Goal: Task Accomplishment & Management: Complete application form

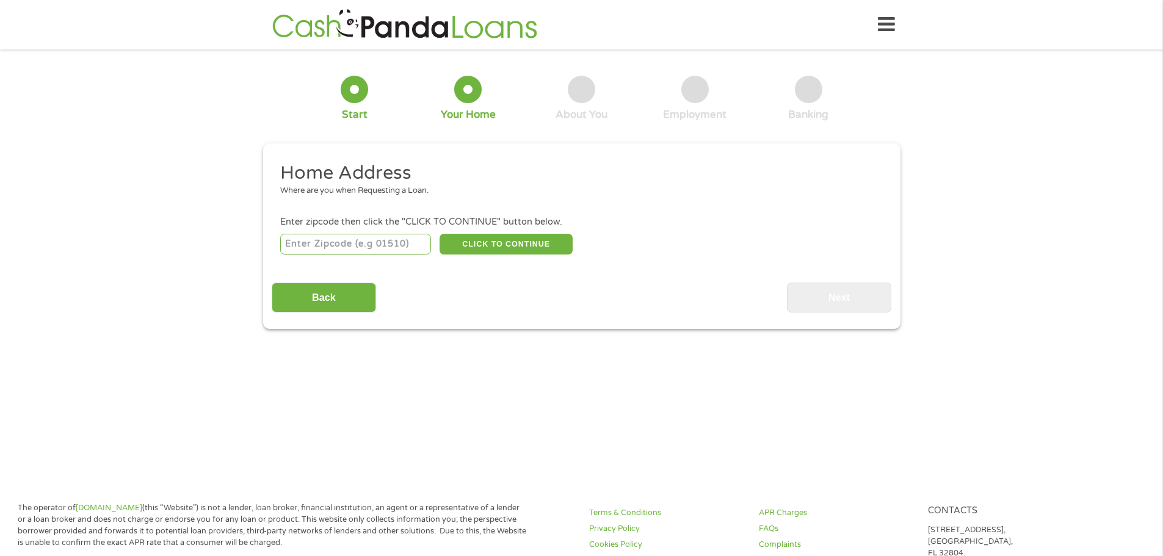
click at [308, 247] on input "number" at bounding box center [355, 244] width 151 height 21
click at [280, 266] on div "Home Address Where are you when Requesting a Loan. Enter zipcode then click the…" at bounding box center [581, 236] width 619 height 151
drag, startPoint x: 260, startPoint y: 252, endPoint x: 251, endPoint y: 253, distance: 9.2
click at [251, 253] on div "1 Start 2 Your Home 3 About You 4 Employment 5 Banking 6 This field is hidden w…" at bounding box center [581, 193] width 1163 height 271
type input "70075"
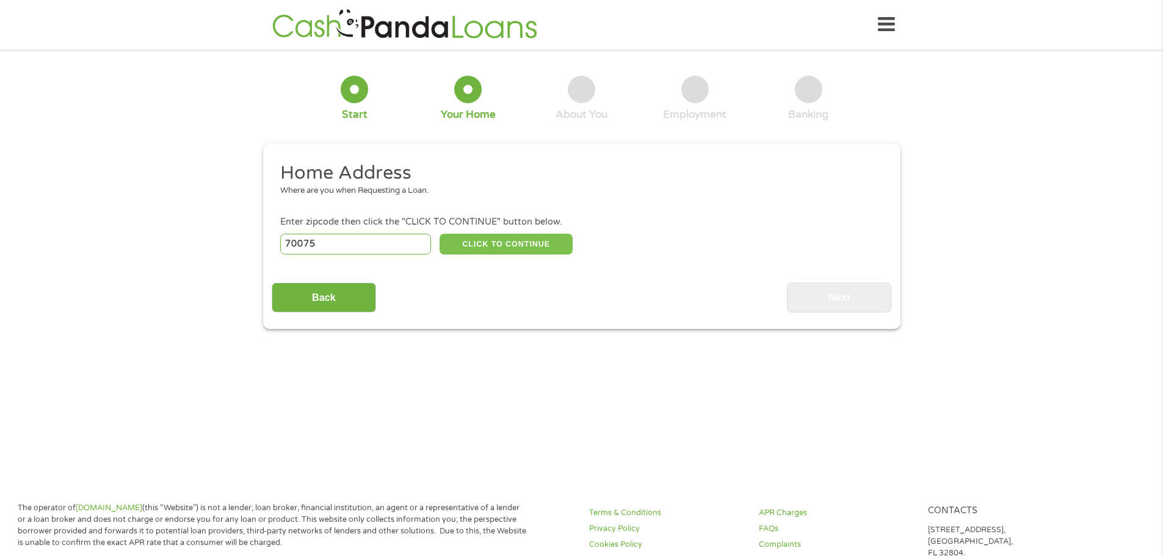
click at [485, 241] on button "CLICK TO CONTINUE" at bounding box center [505, 244] width 133 height 21
type input "70075"
type input "Meraux"
select select "[US_STATE]"
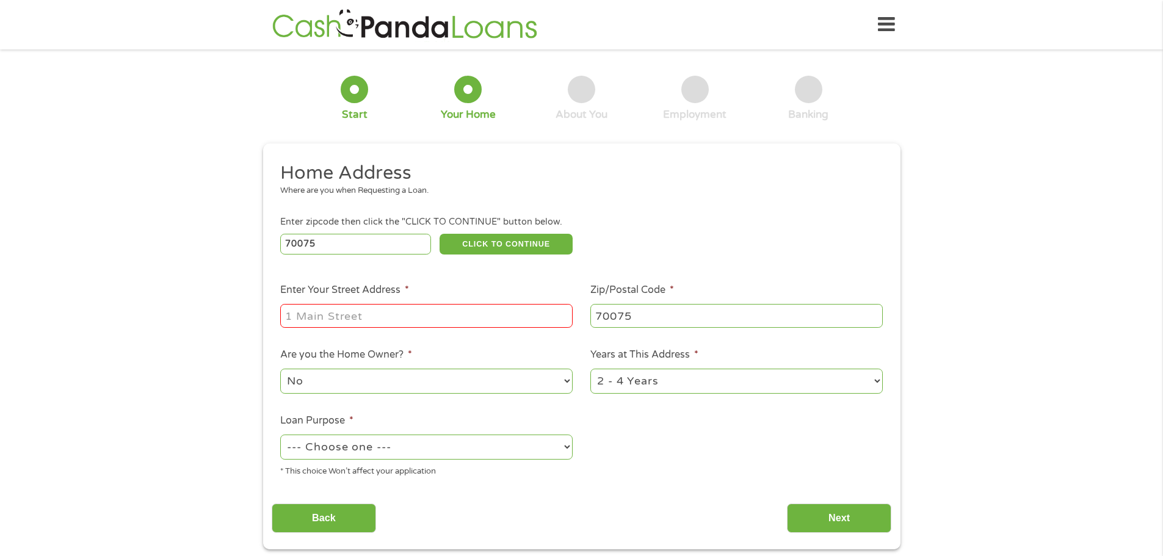
click at [314, 315] on input "Enter Your Street Address *" at bounding box center [426, 315] width 292 height 23
type input "[STREET_ADDRESS]"
click at [876, 377] on select "1 Year or less 1 - 2 Years 2 - 4 Years Over 4 Years" at bounding box center [736, 381] width 292 height 25
select select "60months"
click at [590, 369] on select "1 Year or less 1 - 2 Years 2 - 4 Years Over 4 Years" at bounding box center [736, 381] width 292 height 25
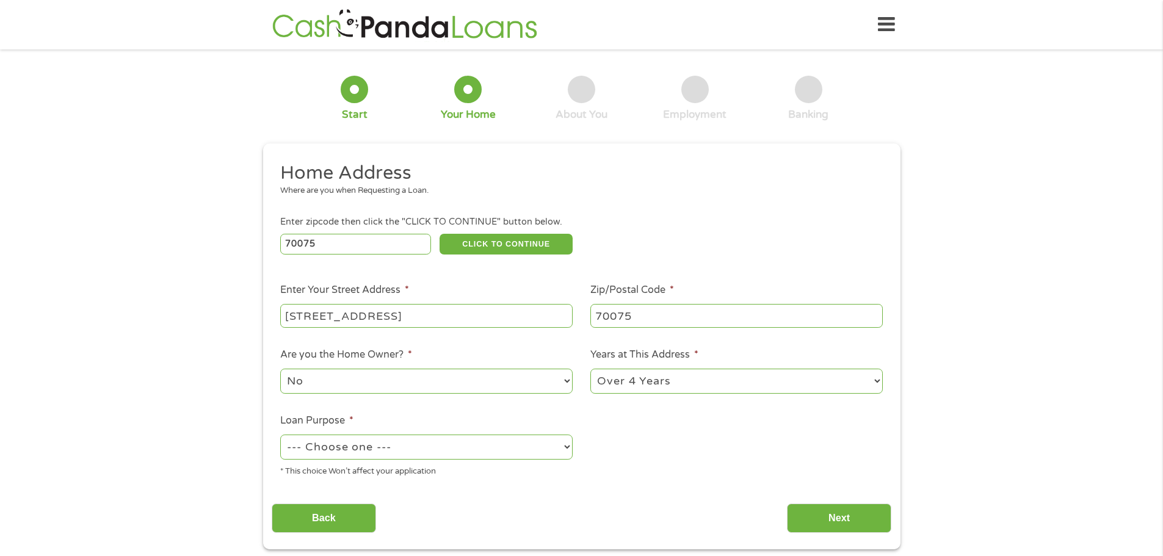
click at [587, 446] on ul "Home Address Where are you when Requesting a Loan. Enter zipcode then click the…" at bounding box center [581, 324] width 619 height 326
click at [555, 442] on select "--- Choose one --- Pay Bills Debt Consolidation Home Improvement Major Purchase…" at bounding box center [426, 447] width 292 height 25
select select "shorttermcash"
click at [280, 435] on select "--- Choose one --- Pay Bills Debt Consolidation Home Improvement Major Purchase…" at bounding box center [426, 447] width 292 height 25
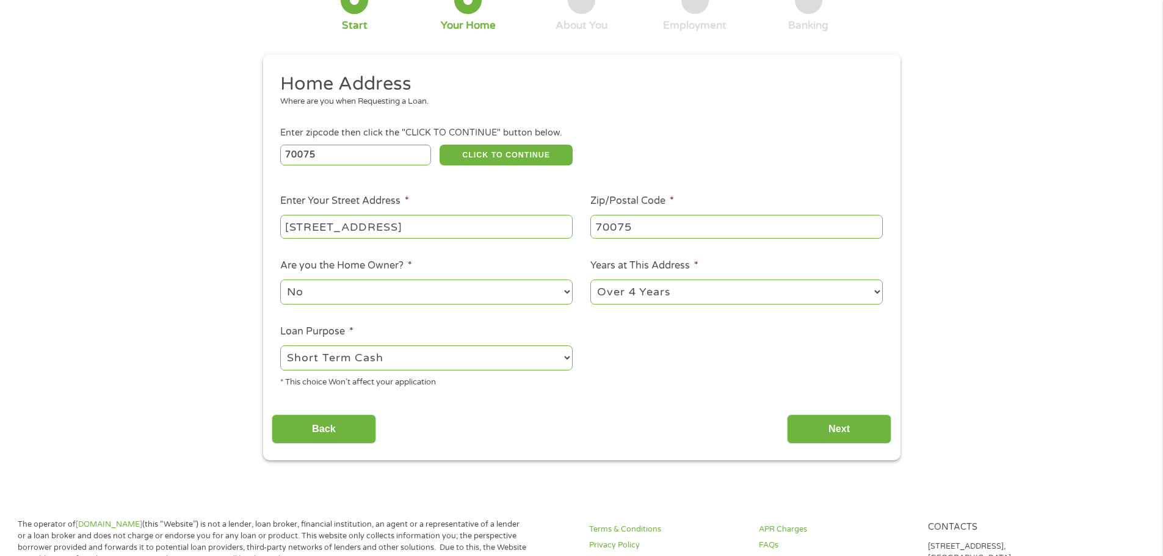
scroll to position [183, 0]
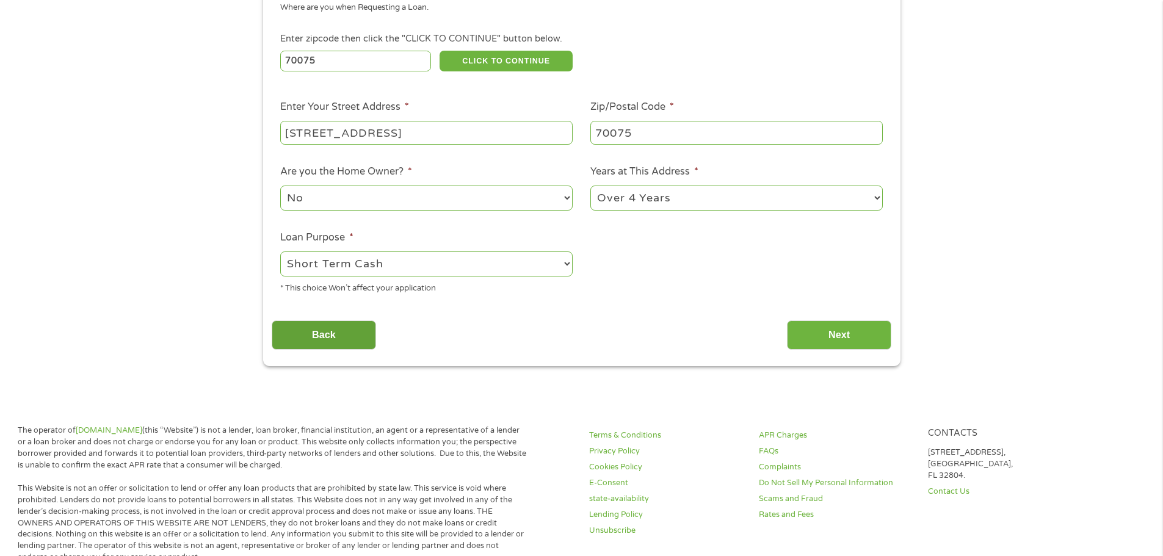
click at [322, 338] on input "Back" at bounding box center [324, 335] width 104 height 30
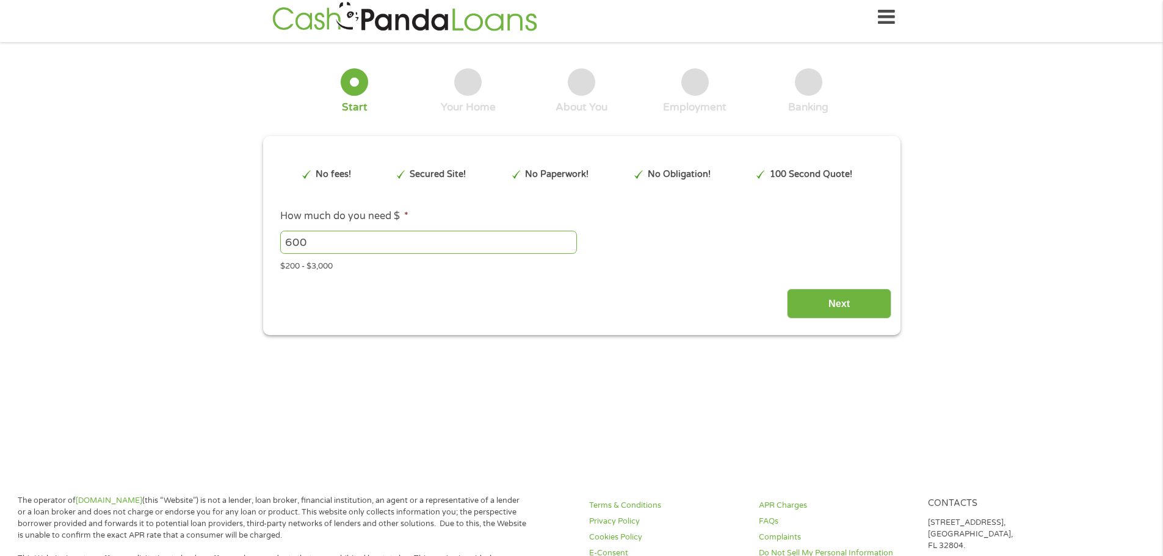
scroll to position [0, 0]
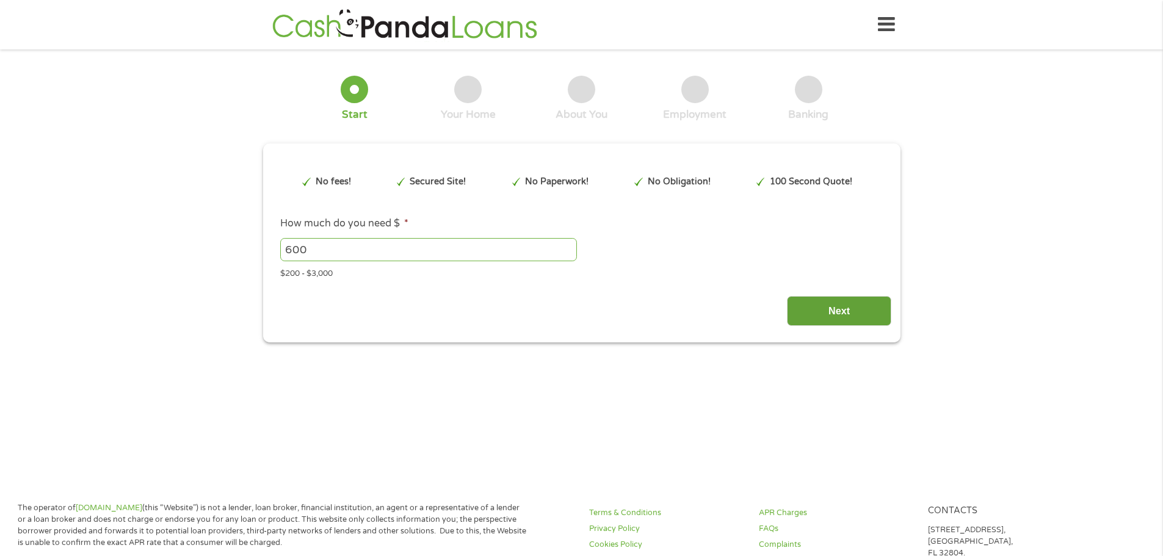
click at [817, 303] on input "Next" at bounding box center [839, 311] width 104 height 30
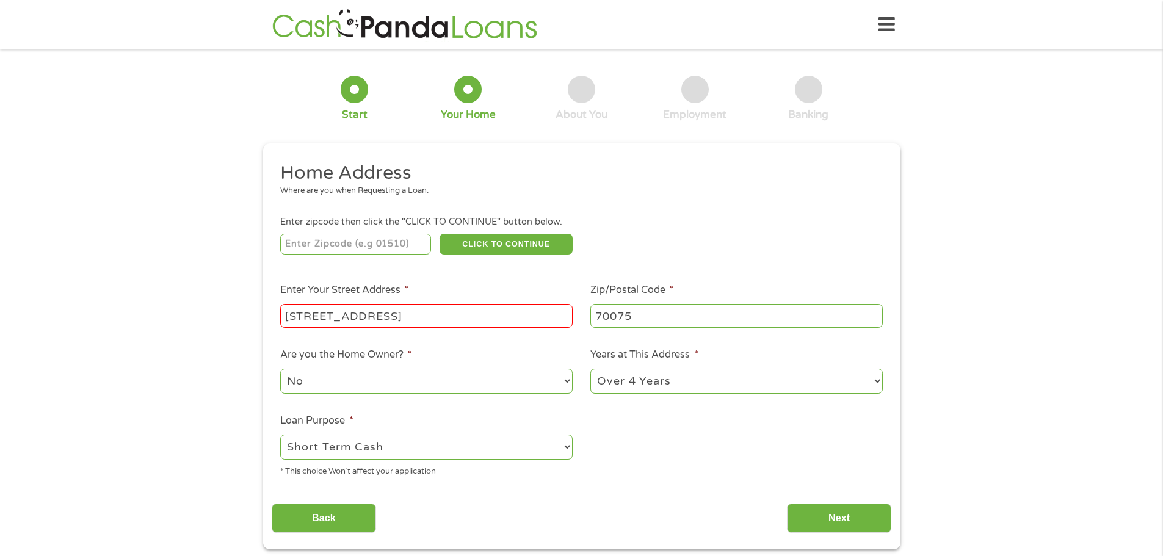
scroll to position [5, 5]
click at [316, 245] on input "number" at bounding box center [355, 244] width 151 height 21
type input "70075"
click at [522, 245] on button "CLICK TO CONTINUE" at bounding box center [505, 244] width 133 height 21
click at [828, 514] on input "Next" at bounding box center [839, 518] width 104 height 30
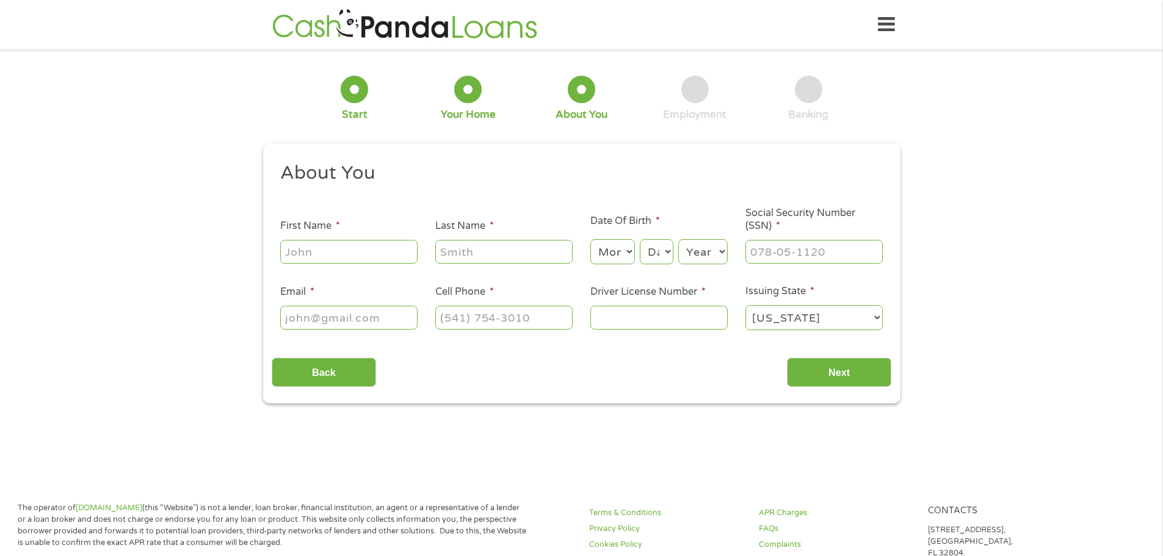
click at [312, 255] on input "First Name *" at bounding box center [348, 251] width 137 height 23
type input "[PERSON_NAME]"
click at [636, 256] on div "Month Month 1 2 3 4 5 6 7 8 9 10 11 12 Day Day 1 2 3 4 5 6 7 8 9 10 11 12 13 14…" at bounding box center [658, 250] width 137 height 34
click at [635, 261] on div "Month Month 1 2 3 4 5 6 7 8 9 10 11 12 Day Day 1 2 3 4 5 6 7 8 9 10 11 12 13 14…" at bounding box center [658, 250] width 137 height 34
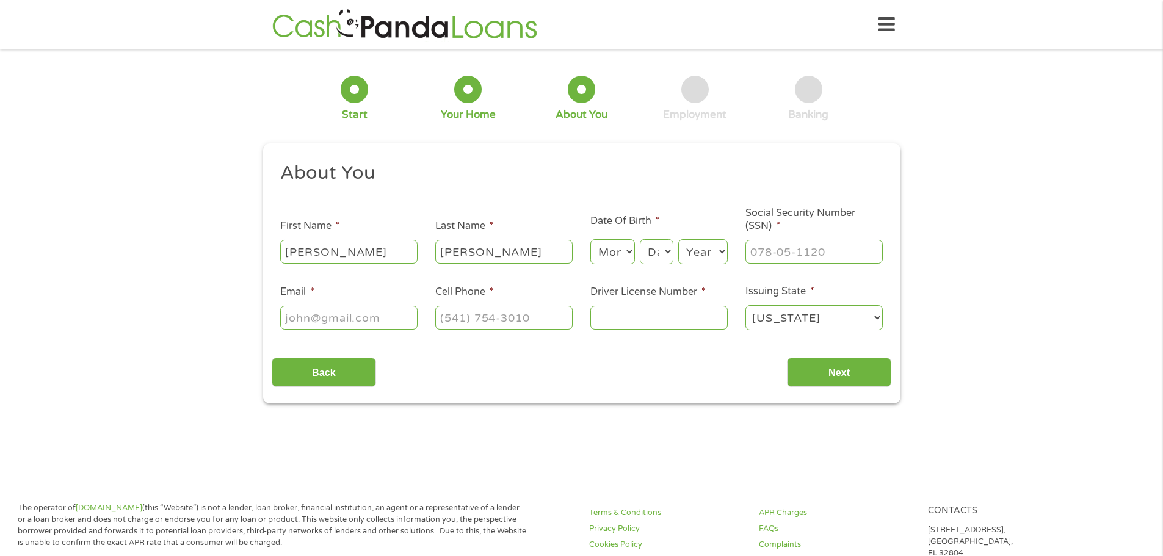
click at [628, 256] on select "Month 1 2 3 4 5 6 7 8 9 10 11 12" at bounding box center [612, 251] width 45 height 25
select select "3"
click at [590, 239] on select "Month 1 2 3 4 5 6 7 8 9 10 11 12" at bounding box center [612, 251] width 45 height 25
click at [658, 251] on select "Day 1 2 3 4 5 6 7 8 9 10 11 12 13 14 15 16 17 18 19 20 21 22 23 24 25 26 27 28 …" at bounding box center [656, 251] width 33 height 25
select select "15"
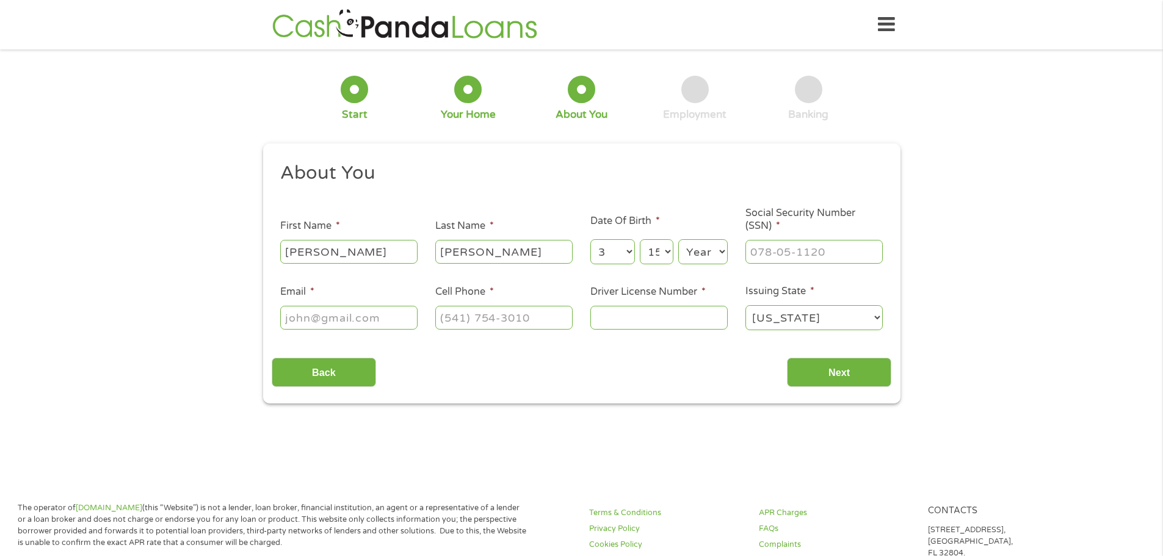
click at [640, 239] on select "Day 1 2 3 4 5 6 7 8 9 10 11 12 13 14 15 16 17 18 19 20 21 22 23 24 25 26 27 28 …" at bounding box center [656, 251] width 33 height 25
drag, startPoint x: 712, startPoint y: 253, endPoint x: 701, endPoint y: 245, distance: 14.1
click at [712, 253] on select "Year [DATE] 2006 2005 2004 2003 2002 2001 2000 1999 1998 1997 1996 1995 1994 19…" at bounding box center [702, 251] width 49 height 25
select select "1967"
click at [678, 239] on select "Year [DATE] 2006 2005 2004 2003 2002 2001 2000 1999 1998 1997 1996 1995 1994 19…" at bounding box center [702, 251] width 49 height 25
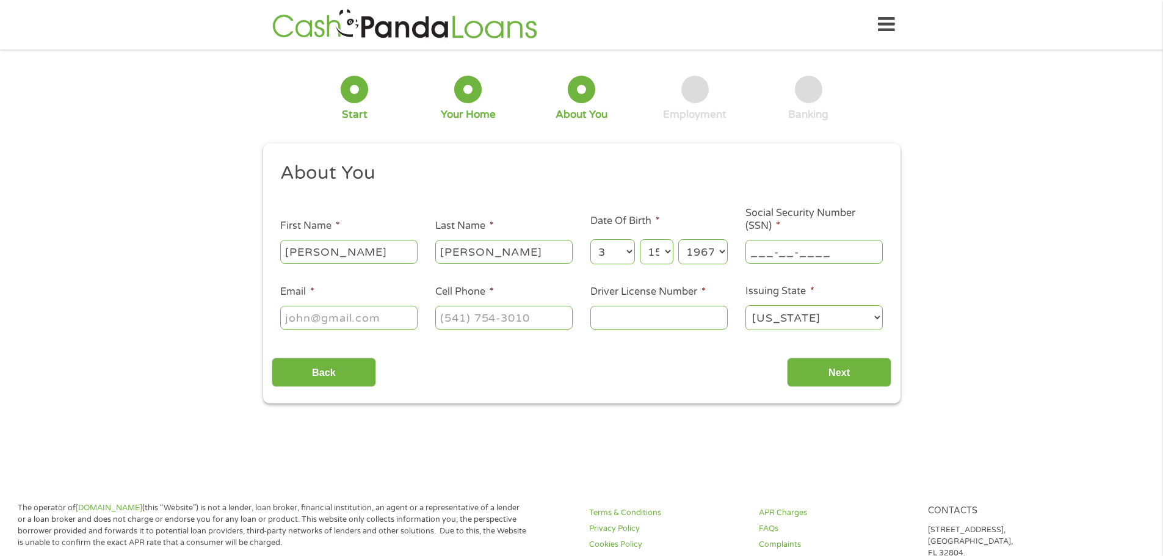
click at [797, 256] on input "___-__-____" at bounding box center [813, 251] width 137 height 23
type input "437-47-5952"
click at [367, 317] on input "Email *" at bounding box center [348, 317] width 137 height 23
type input "[EMAIL_ADDRESS][DOMAIN_NAME]"
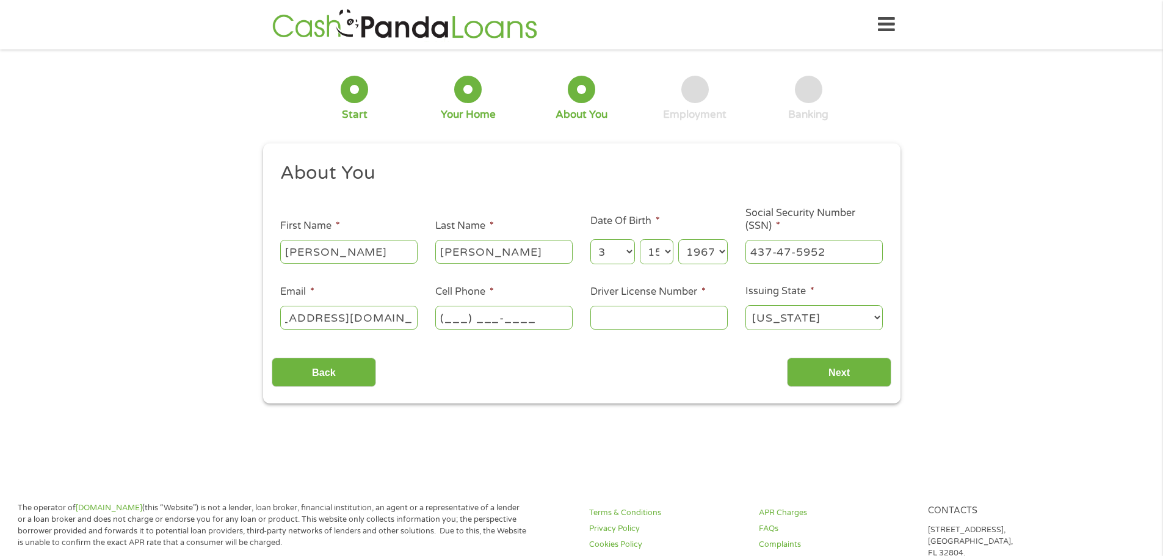
scroll to position [0, 0]
type input "[PHONE_NUMBER]"
type input "005269656"
click at [857, 376] on input "Next" at bounding box center [839, 373] width 104 height 30
click at [843, 375] on input "Next" at bounding box center [839, 373] width 104 height 30
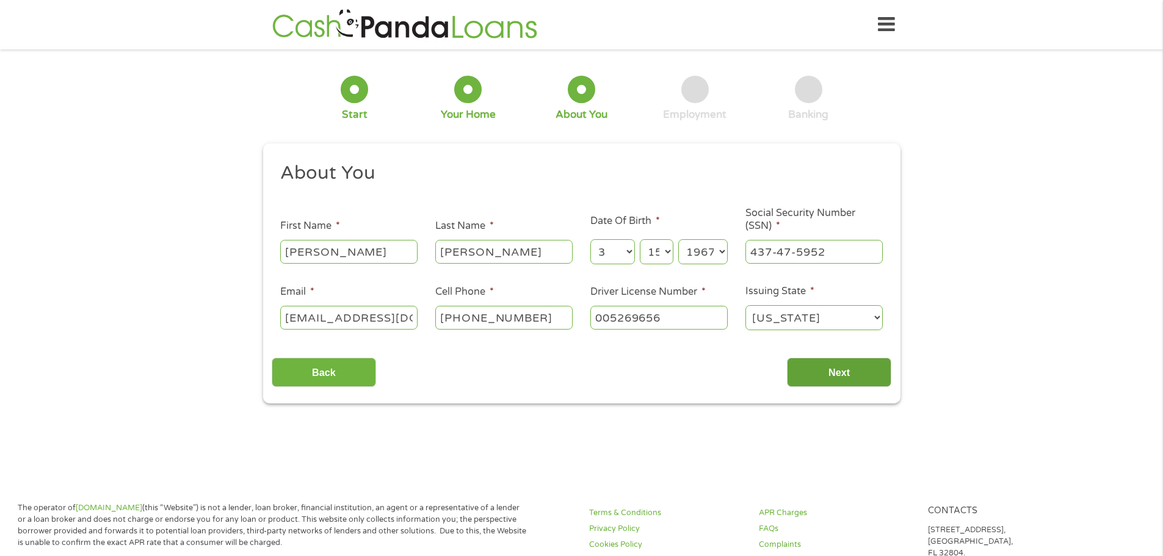
click at [831, 375] on input "Next" at bounding box center [839, 373] width 104 height 30
click at [829, 366] on input "Next" at bounding box center [839, 373] width 104 height 30
drag, startPoint x: 878, startPoint y: 316, endPoint x: 818, endPoint y: 310, distance: 59.5
click at [875, 316] on select "[US_STATE] [US_STATE] [US_STATE] [US_STATE] [US_STATE] [US_STATE] [US_STATE] [U…" at bounding box center [813, 317] width 137 height 25
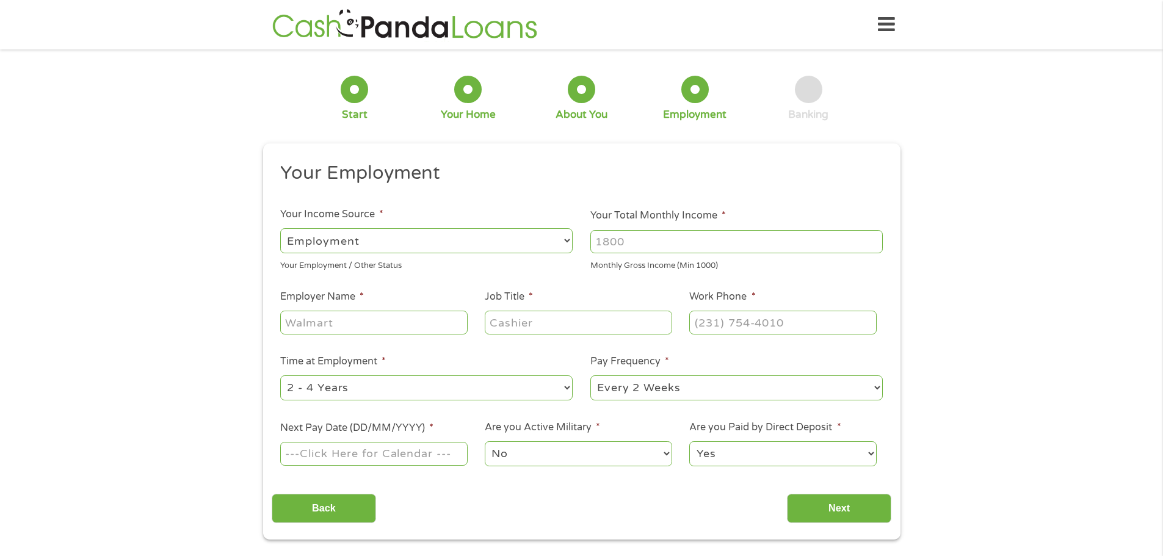
drag, startPoint x: 635, startPoint y: 242, endPoint x: 523, endPoint y: 244, distance: 111.7
click at [523, 244] on ul "Your Employment Your Income Source * --- Choose one --- Employment [DEMOGRAPHIC…" at bounding box center [581, 319] width 619 height 316
type input "1913"
click at [327, 325] on input "Employer Name *" at bounding box center [373, 322] width 187 height 23
click at [303, 318] on input "Employer Name *" at bounding box center [373, 322] width 187 height 23
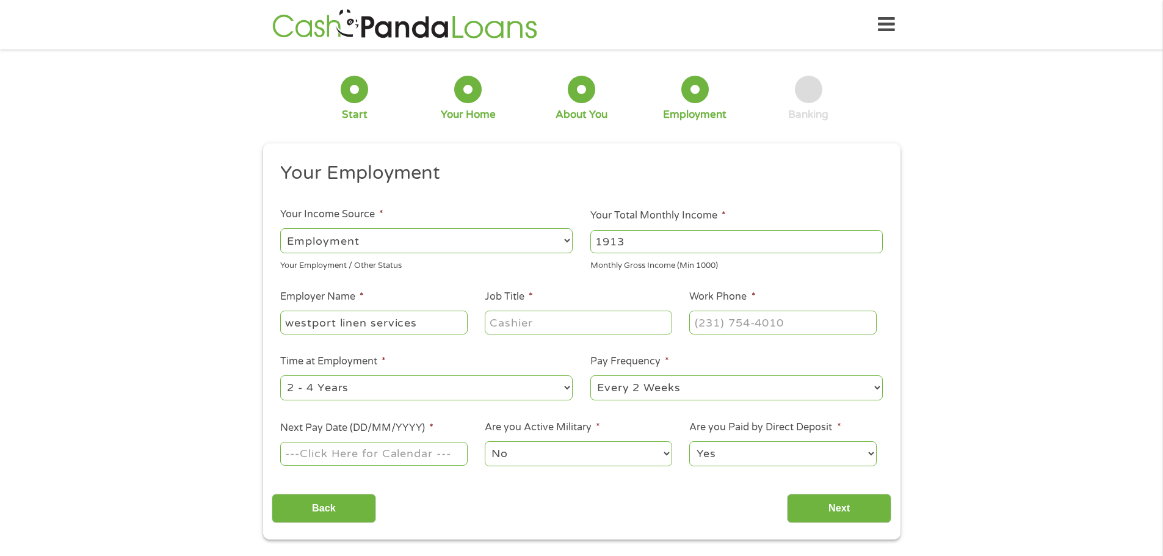
type input "westport linen services"
type input "admin assistant"
type input "[PHONE_NUMBER]"
click at [565, 384] on select "--- Choose one --- 1 Year or less 1 - 2 Years 2 - 4 Years Over 4 Years" at bounding box center [426, 387] width 292 height 25
select select "60months"
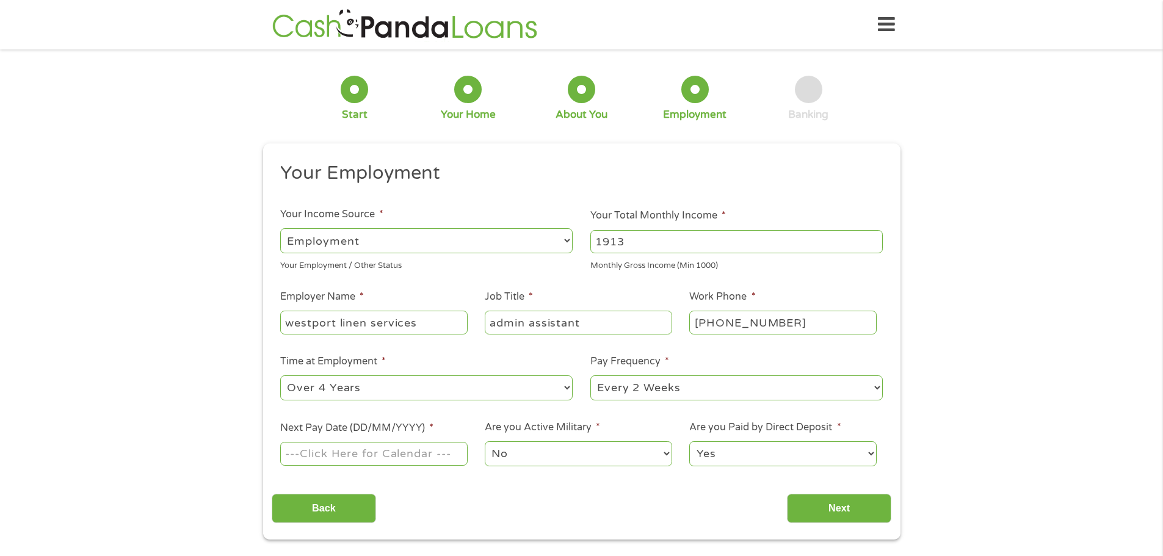
click at [280, 375] on select "--- Choose one --- 1 Year or less 1 - 2 Years 2 - 4 Years Over 4 Years" at bounding box center [426, 387] width 292 height 25
click at [319, 457] on input "Next Pay Date (DD/MM/YYYY) *" at bounding box center [373, 453] width 187 height 23
type input "[DATE]"
click at [842, 508] on input "Next" at bounding box center [839, 509] width 104 height 30
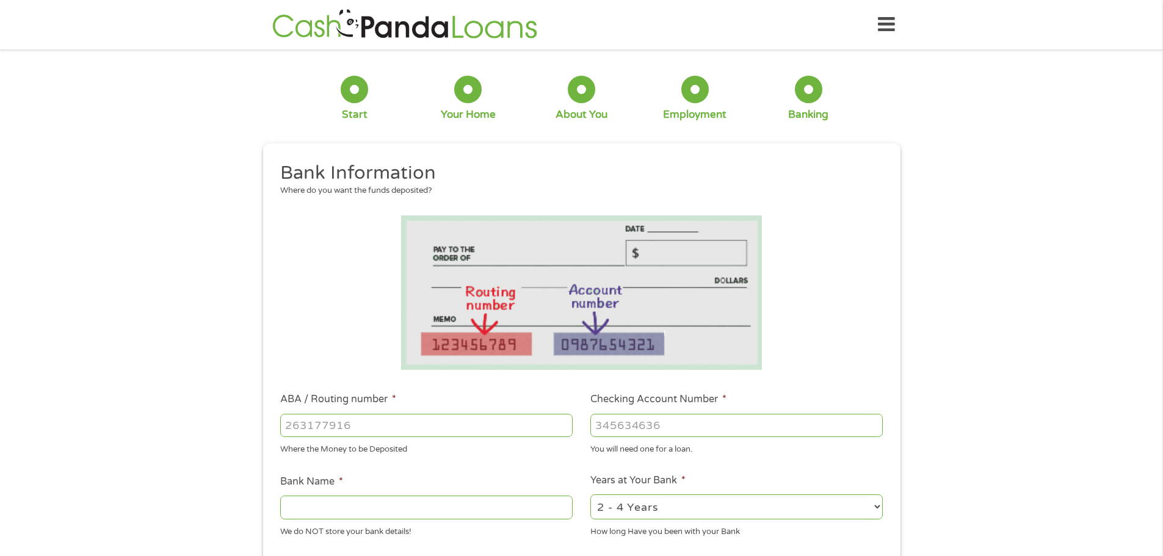
click at [322, 431] on input "ABA / Routing number *" at bounding box center [426, 425] width 292 height 23
type input "065400137"
type input "JPMORGAN CHASE BANK NA"
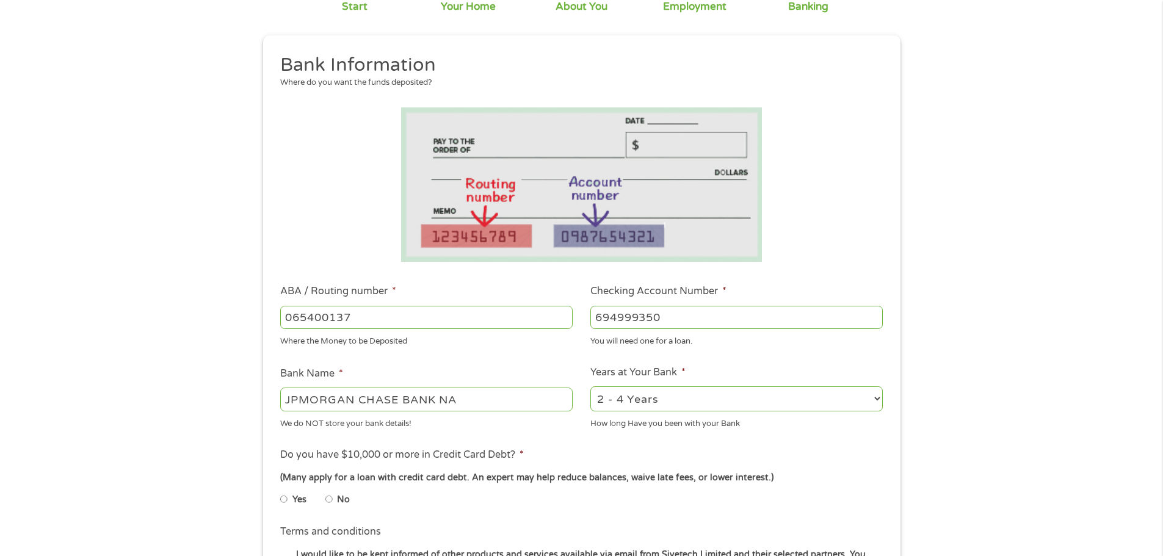
scroll to position [244, 0]
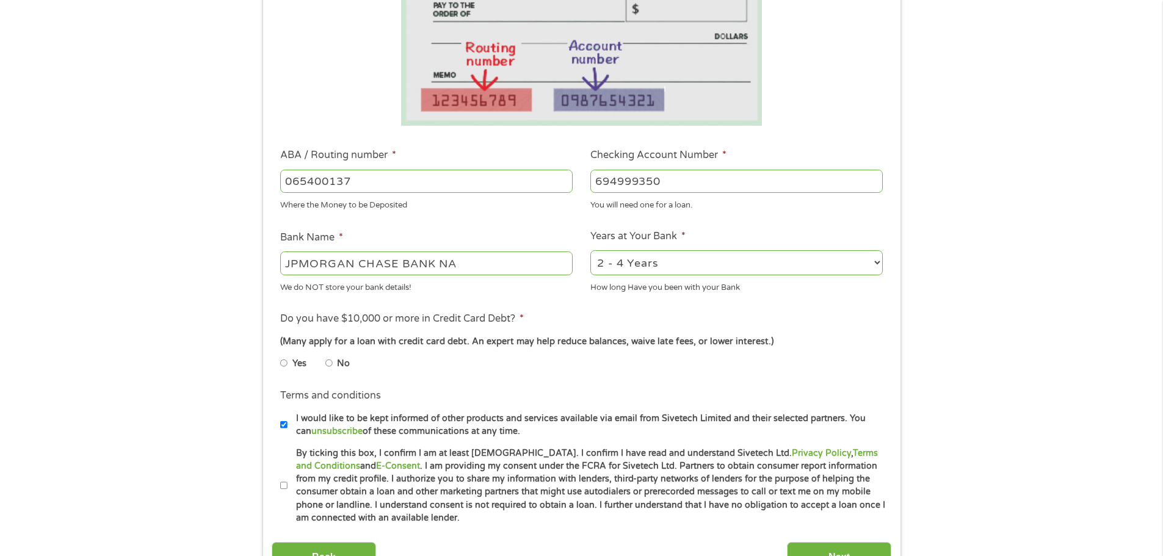
type input "694999350"
click at [868, 265] on select "2 - 4 Years 6 - 12 Months 1 - 2 Years Over 4 Years" at bounding box center [736, 262] width 292 height 25
select select "60months"
click at [590, 250] on select "2 - 4 Years 6 - 12 Months 1 - 2 Years Over 4 Years" at bounding box center [736, 262] width 292 height 25
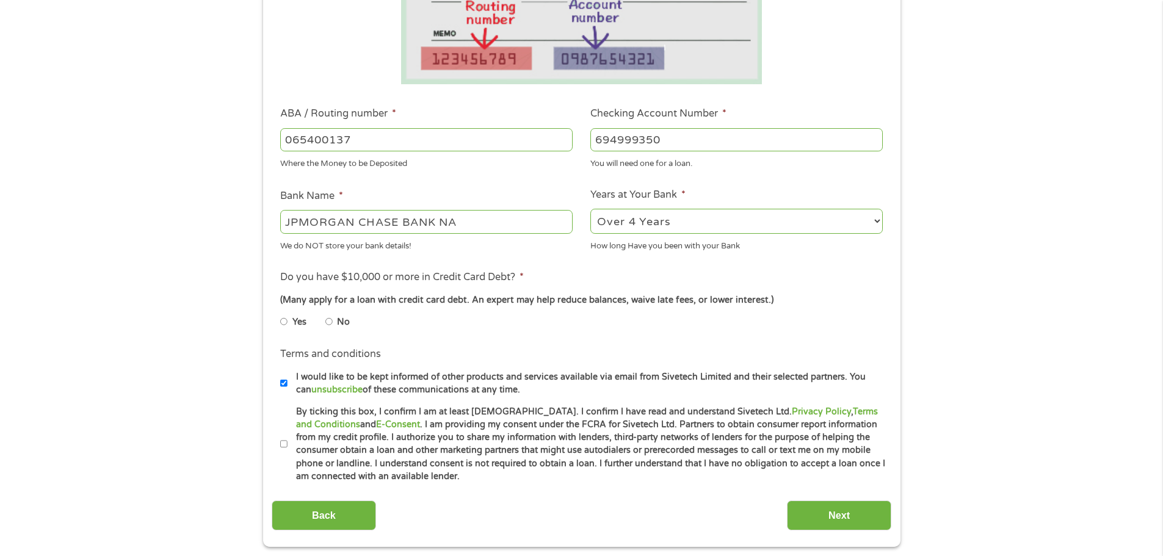
scroll to position [305, 0]
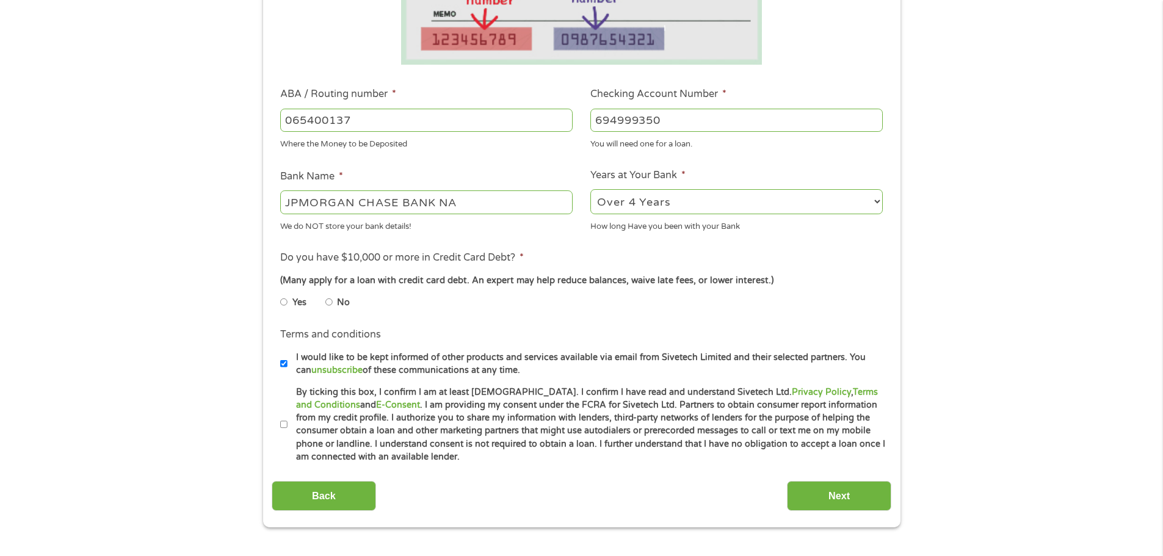
click at [284, 370] on input "I would like to be kept informed of other products and services available via e…" at bounding box center [283, 364] width 7 height 20
checkbox input "false"
click at [859, 494] on input "Next" at bounding box center [839, 496] width 104 height 30
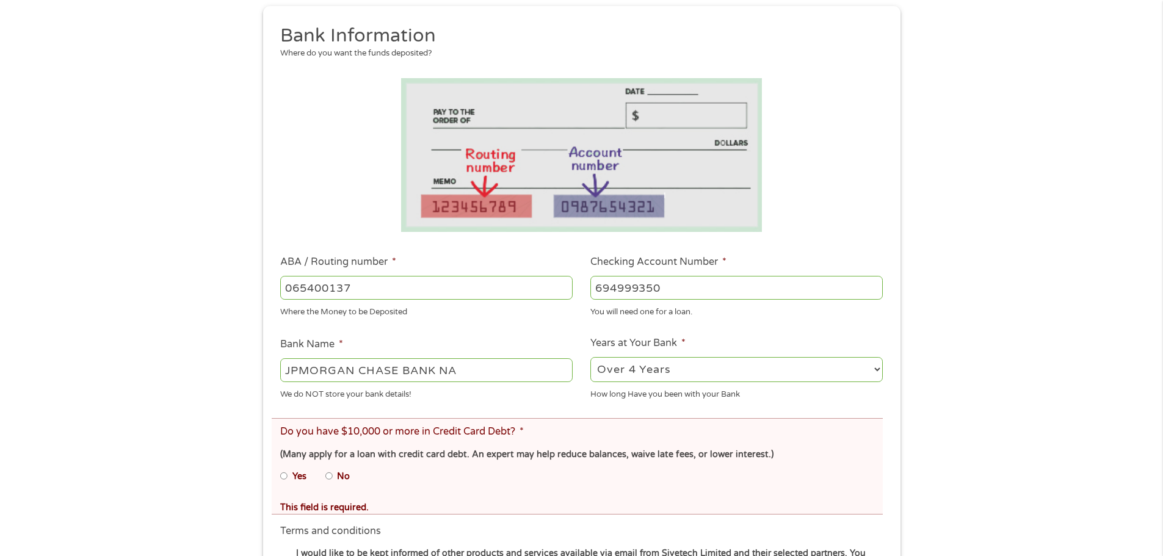
scroll to position [427, 0]
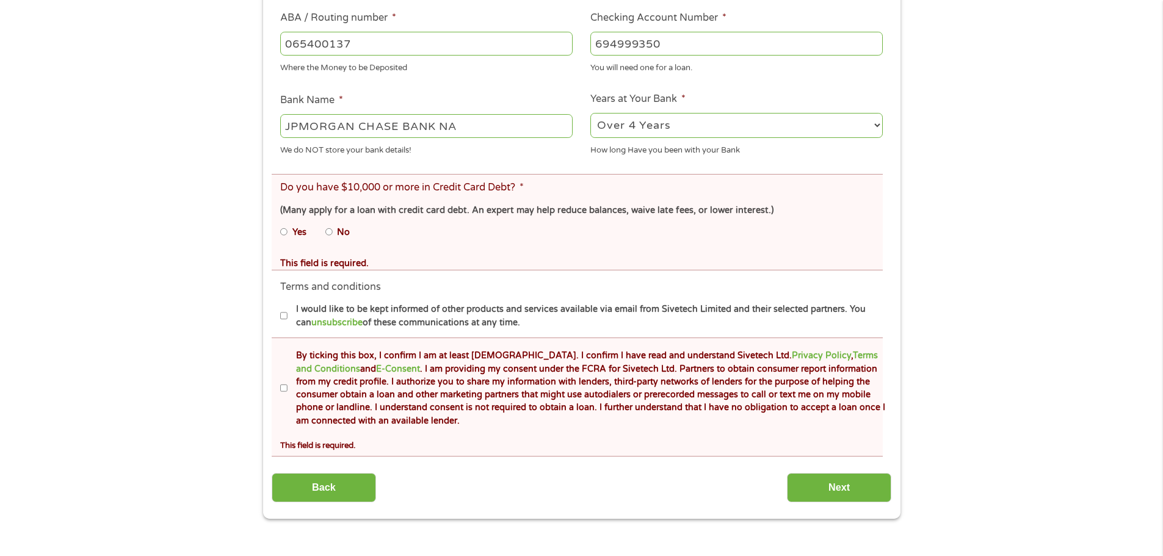
click at [330, 233] on input "No" at bounding box center [328, 232] width 7 height 20
radio input "true"
click at [288, 381] on label "By ticking this box, I confirm I am at least [DEMOGRAPHIC_DATA]. I confirm I ha…" at bounding box center [586, 388] width 599 height 78
click at [287, 381] on input "By ticking this box, I confirm I am at least [DEMOGRAPHIC_DATA]. I confirm I ha…" at bounding box center [283, 388] width 7 height 20
checkbox input "true"
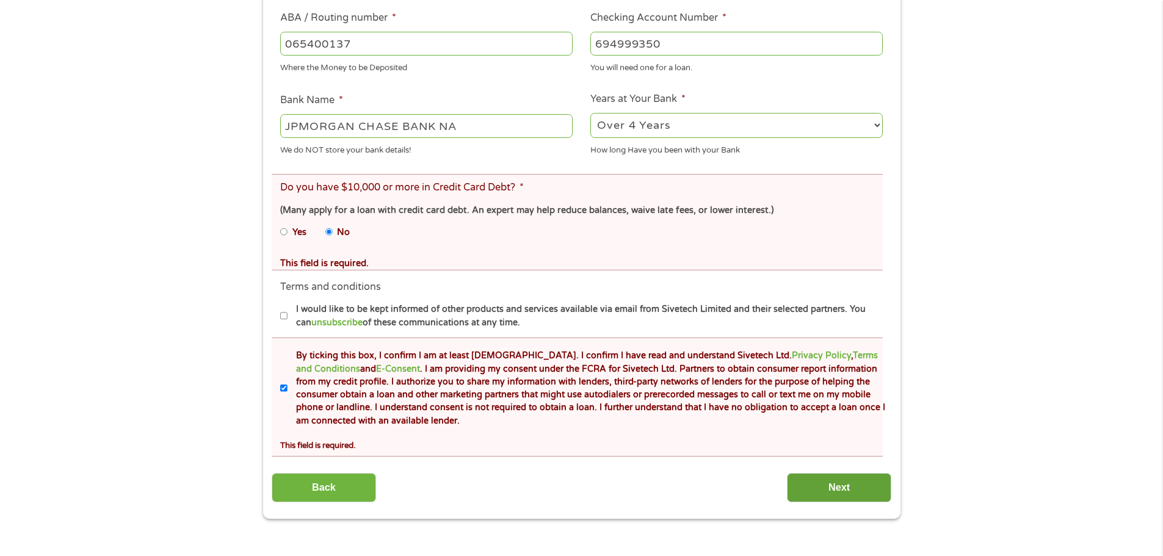
click at [854, 483] on input "Next" at bounding box center [839, 488] width 104 height 30
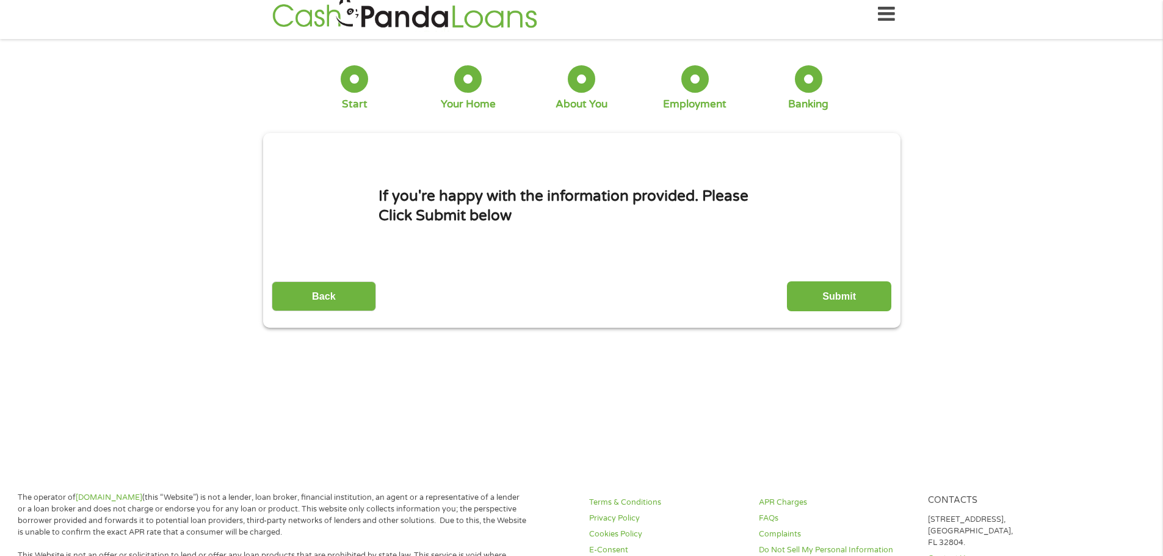
scroll to position [0, 0]
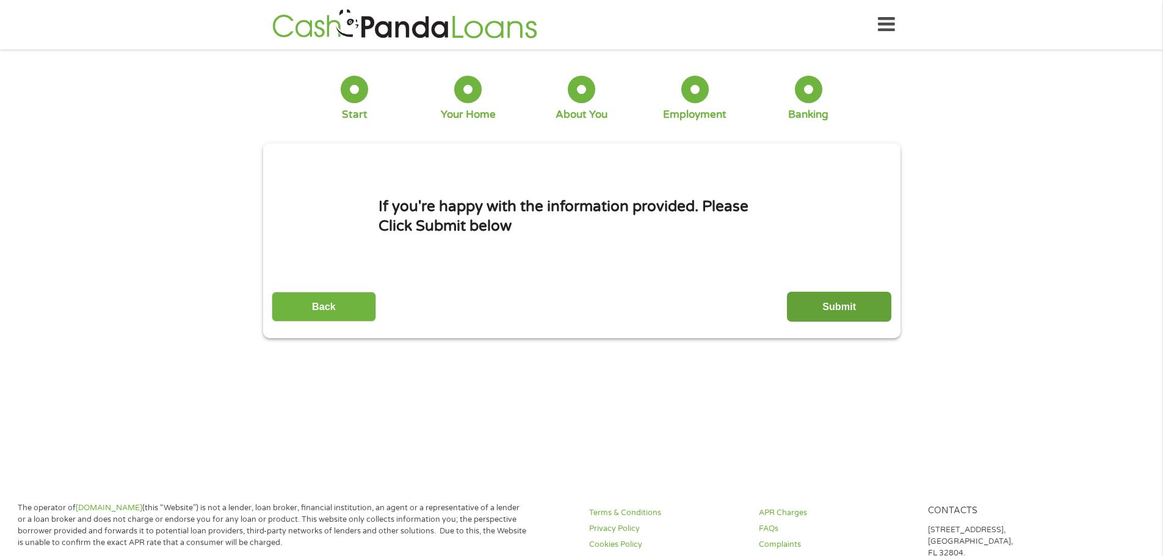
click at [836, 299] on input "Submit" at bounding box center [839, 307] width 104 height 30
